Goal: Task Accomplishment & Management: Use online tool/utility

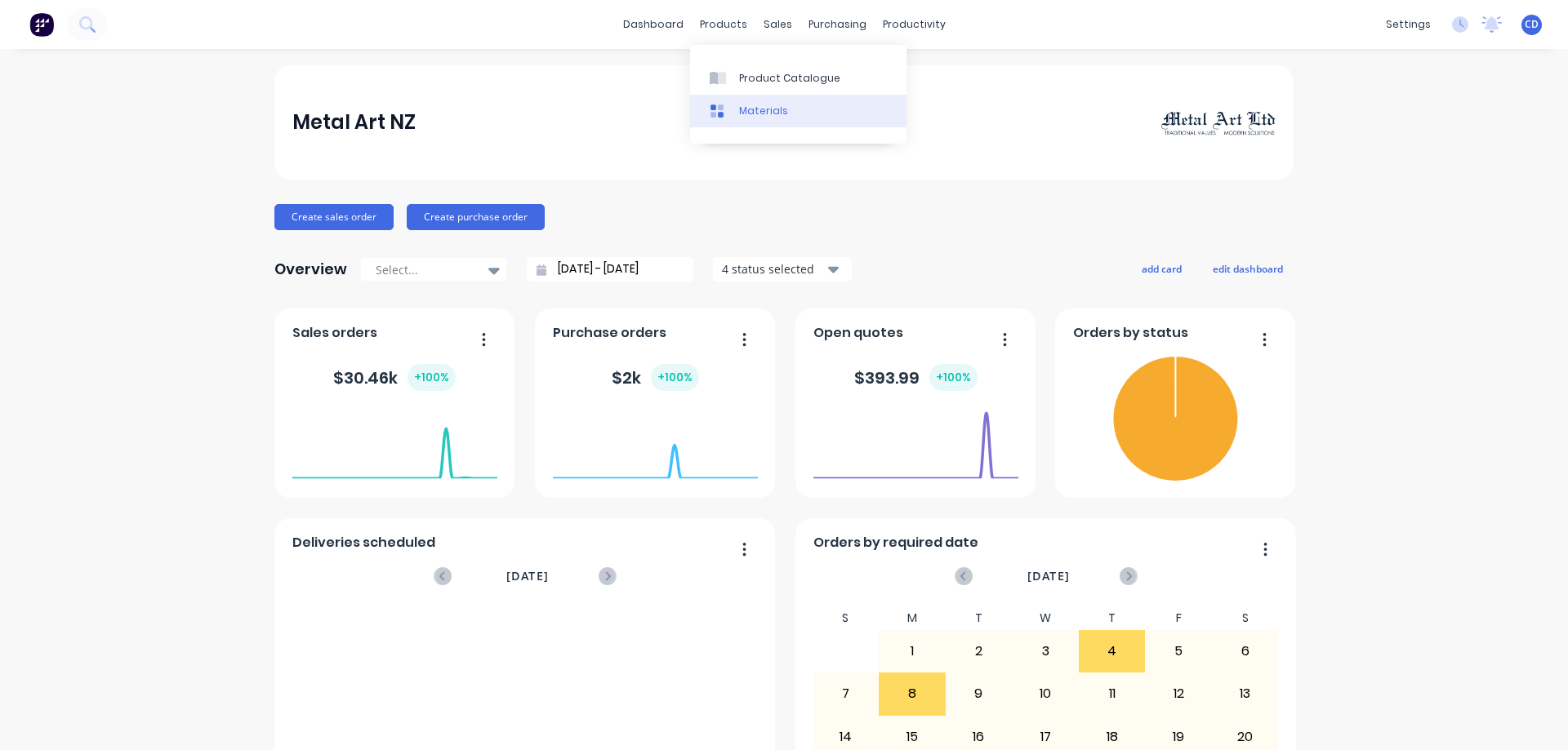
click at [761, 112] on div "Materials" at bounding box center [763, 111] width 49 height 15
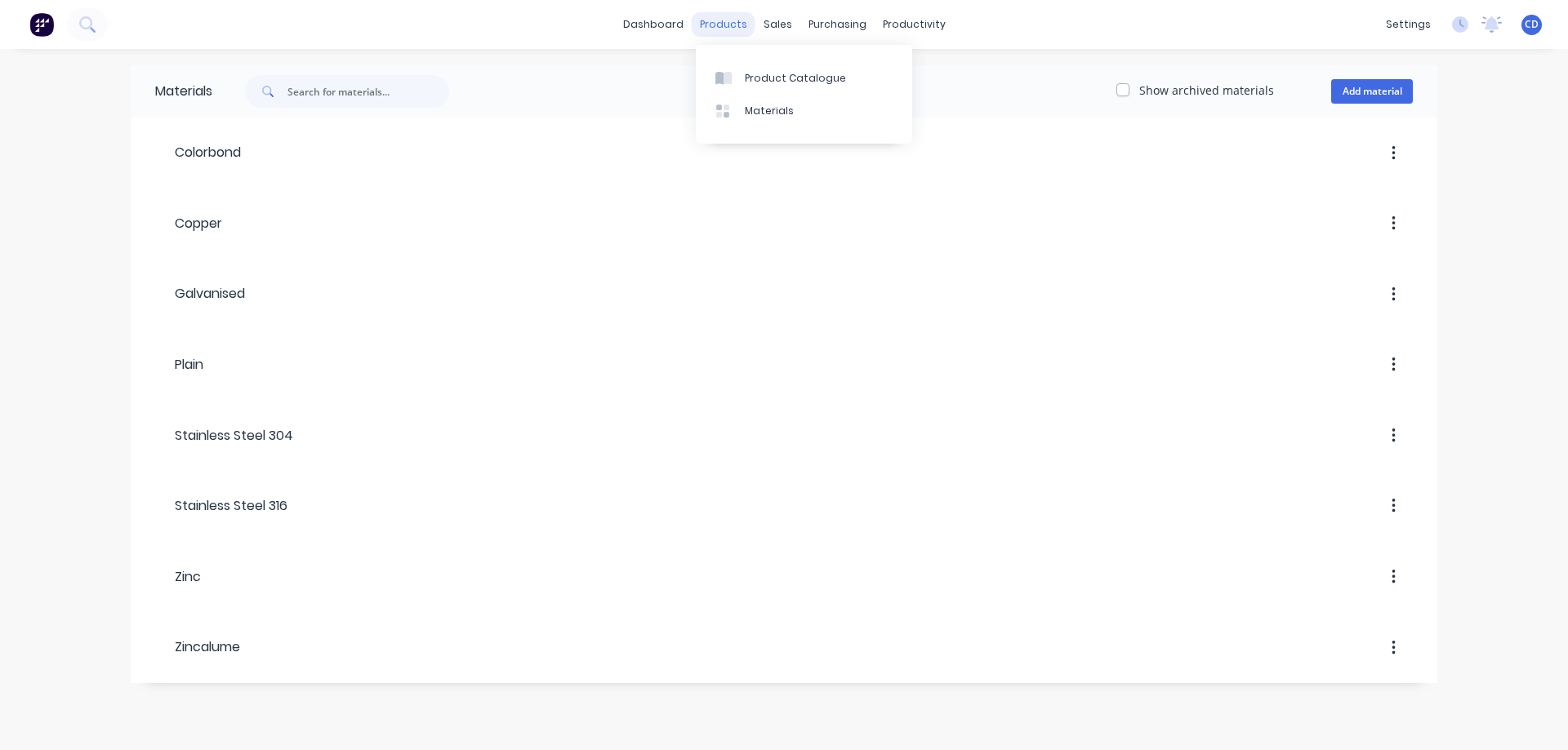
click at [741, 24] on div "products" at bounding box center [723, 24] width 63 height 24
click at [742, 75] on link "Product Catalogue" at bounding box center [804, 77] width 217 height 33
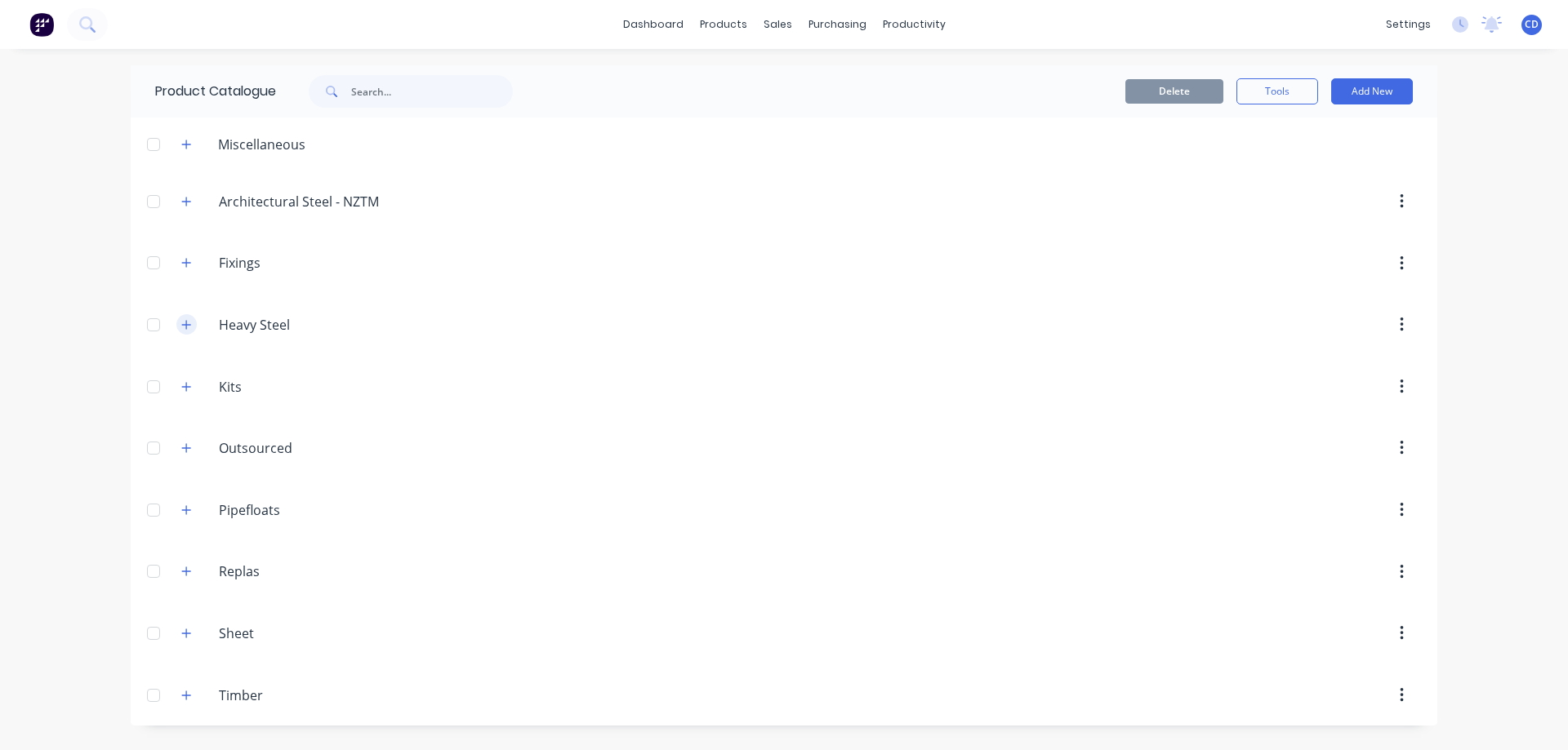
click at [182, 325] on icon "button" at bounding box center [187, 325] width 9 height 9
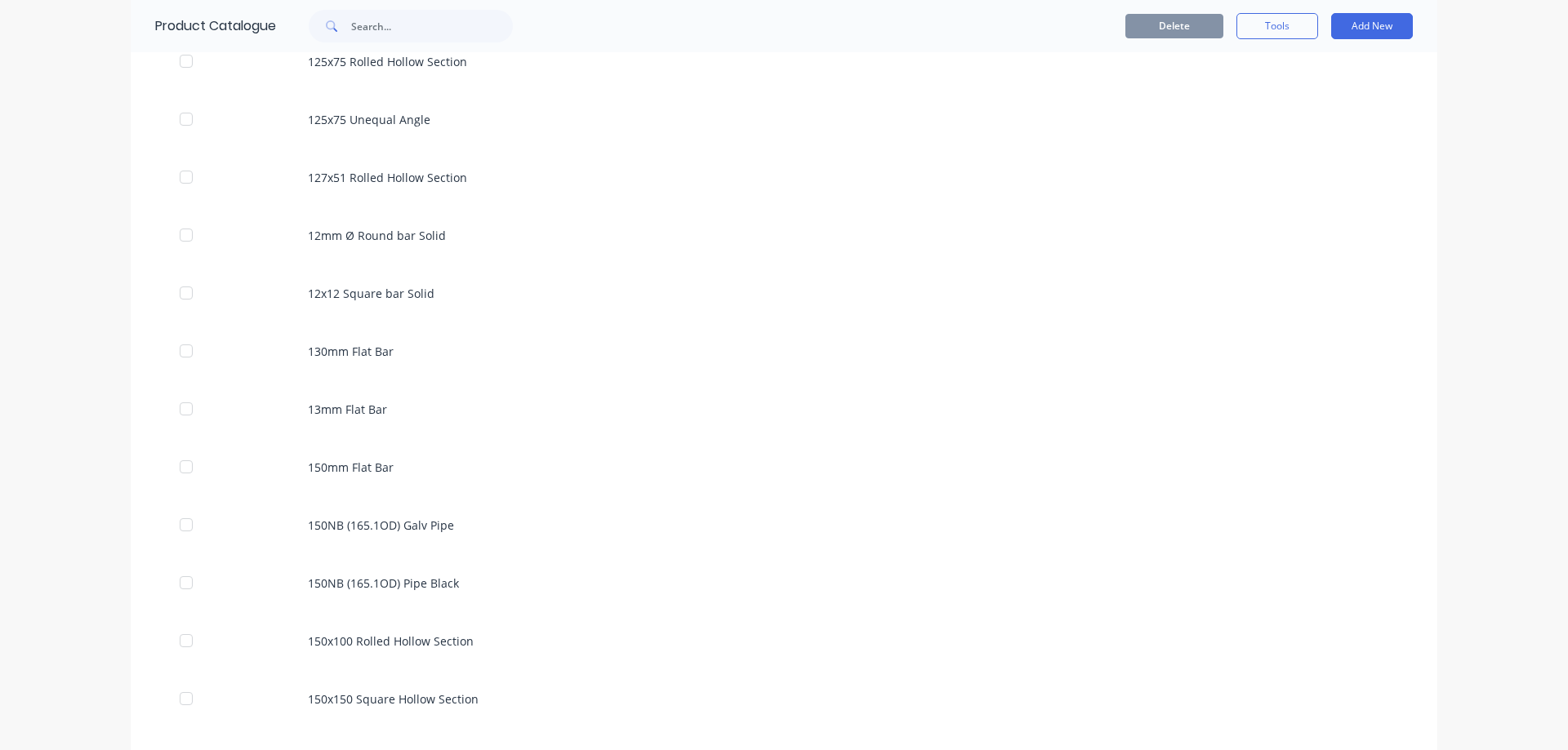
scroll to position [1306, 0]
click at [367, 29] on input "text" at bounding box center [431, 25] width 161 height 33
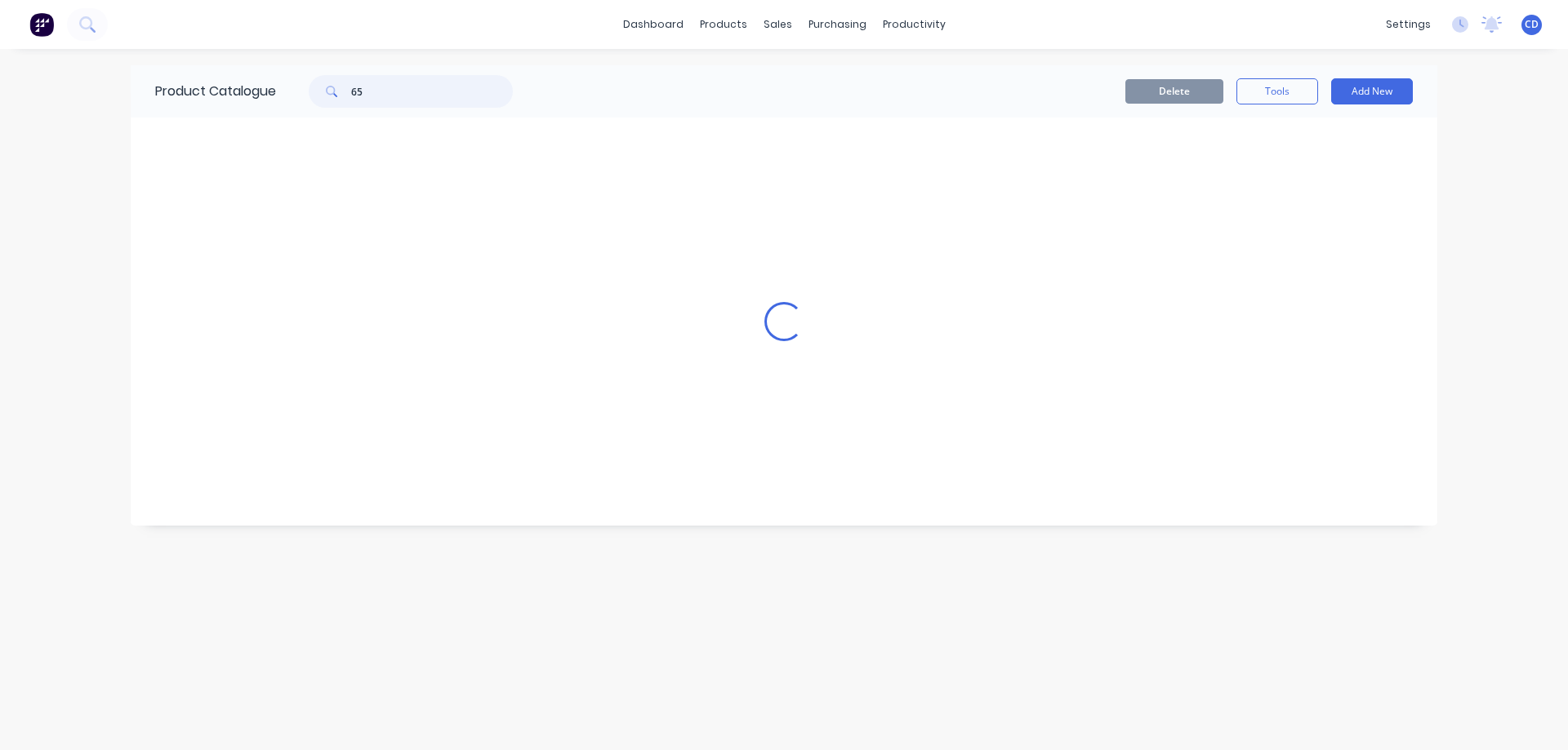
scroll to position [0, 0]
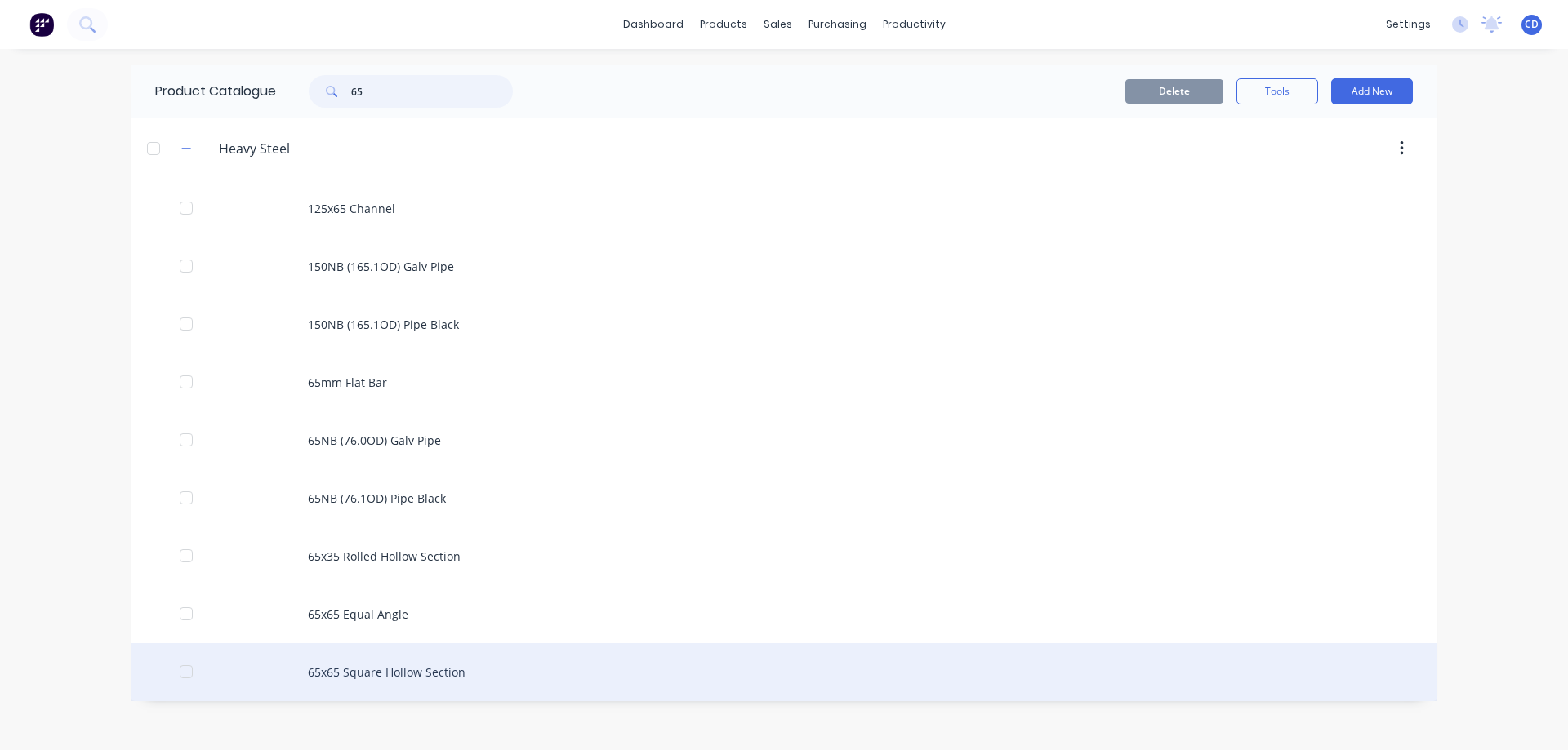
type input "65"
click at [376, 674] on div "65x65 Square Hollow Section" at bounding box center [784, 672] width 1307 height 58
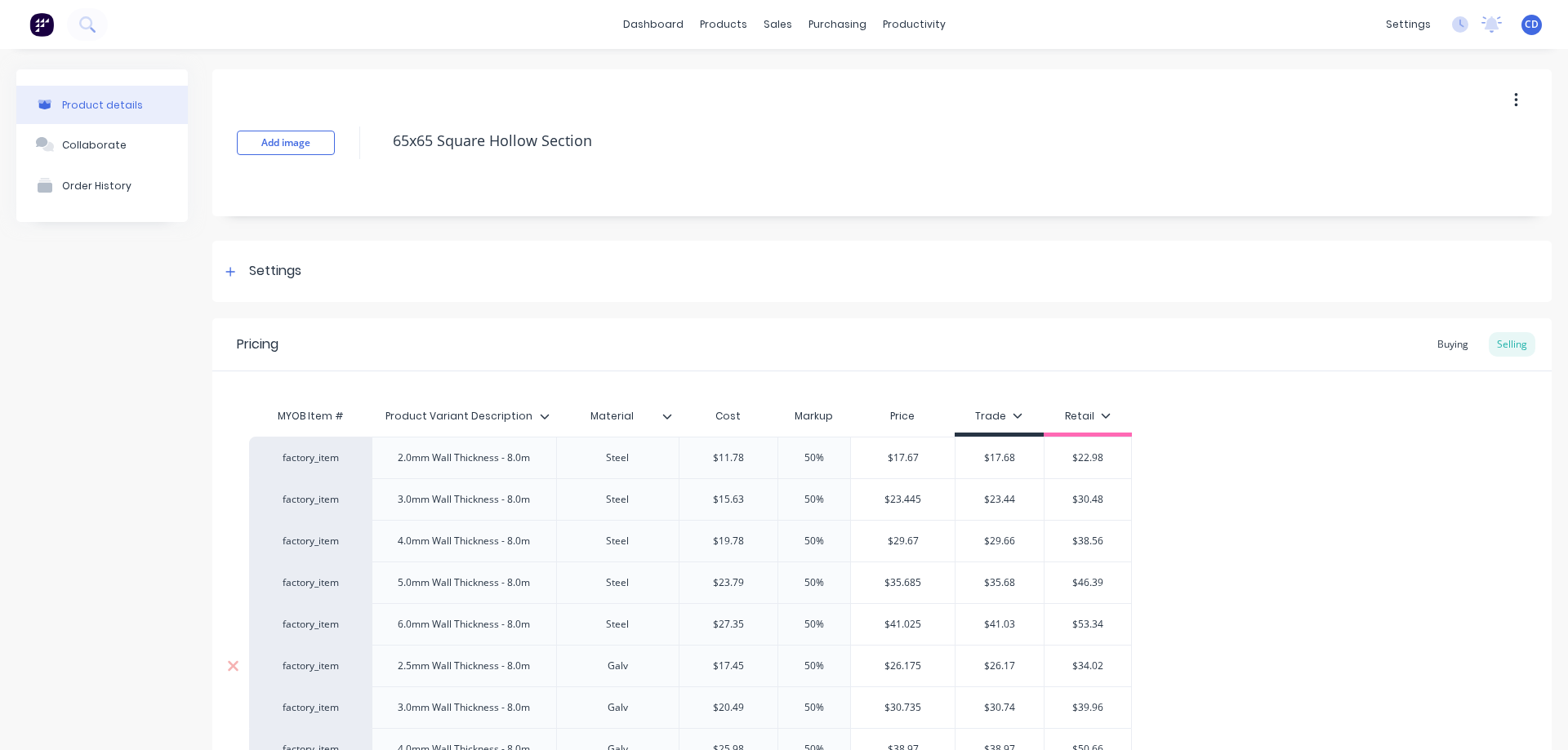
type textarea "x"
